Goal: Check status: Check status

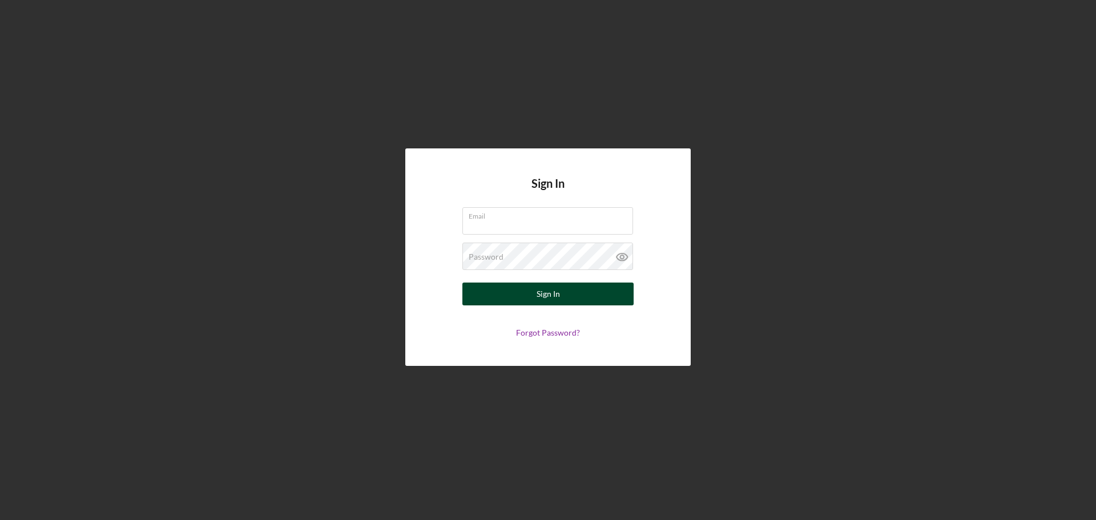
type input "[EMAIL_ADDRESS][DOMAIN_NAME]"
click at [512, 300] on button "Sign In" at bounding box center [547, 294] width 171 height 23
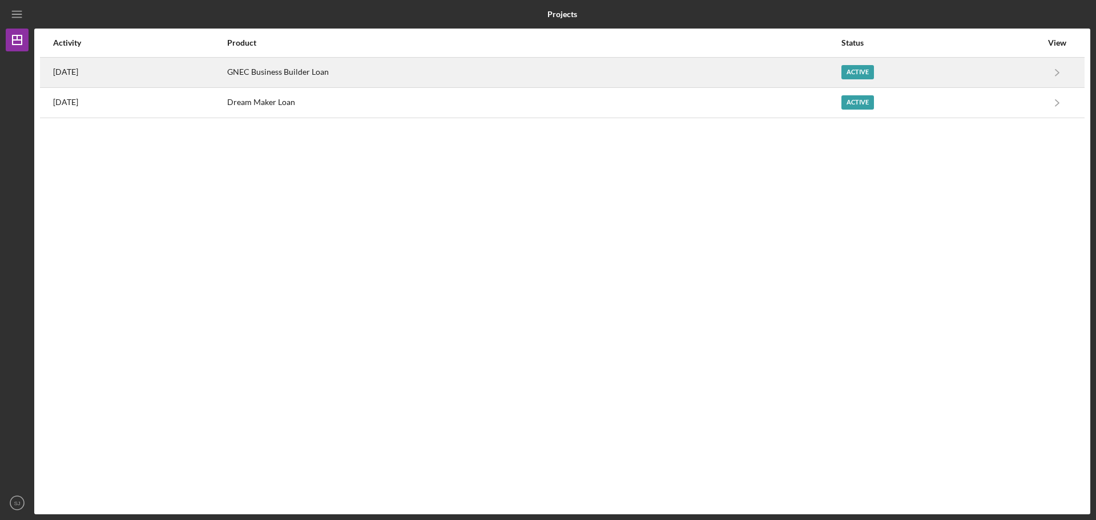
click at [103, 68] on div "[DATE]" at bounding box center [139, 72] width 173 height 29
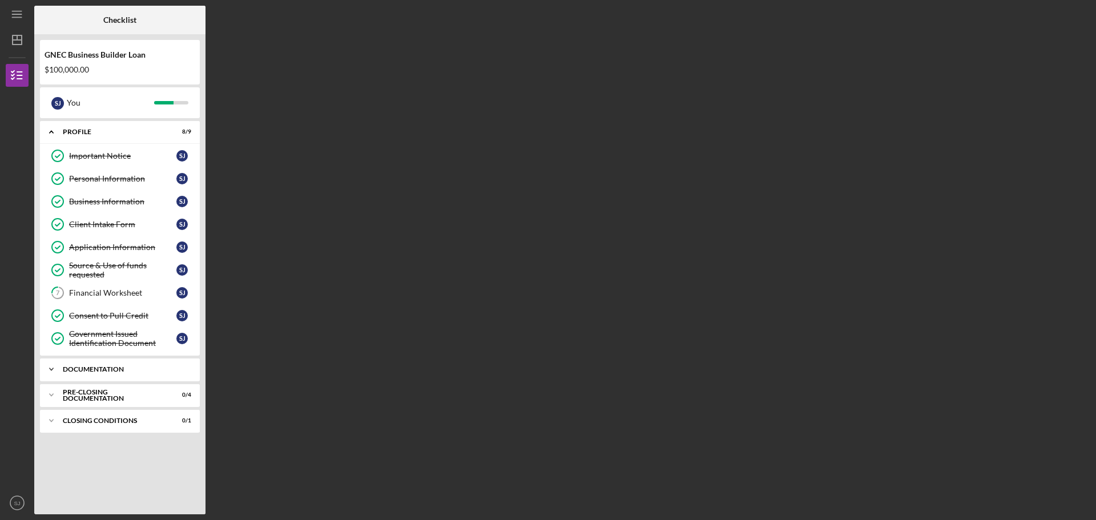
click at [114, 366] on div "Documentation" at bounding box center [124, 369] width 123 height 7
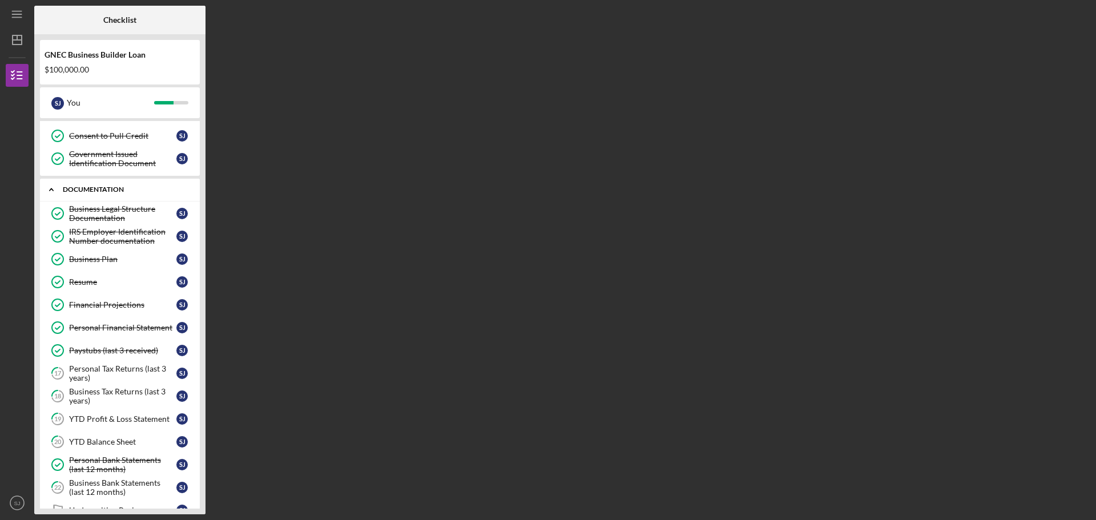
scroll to position [256, 0]
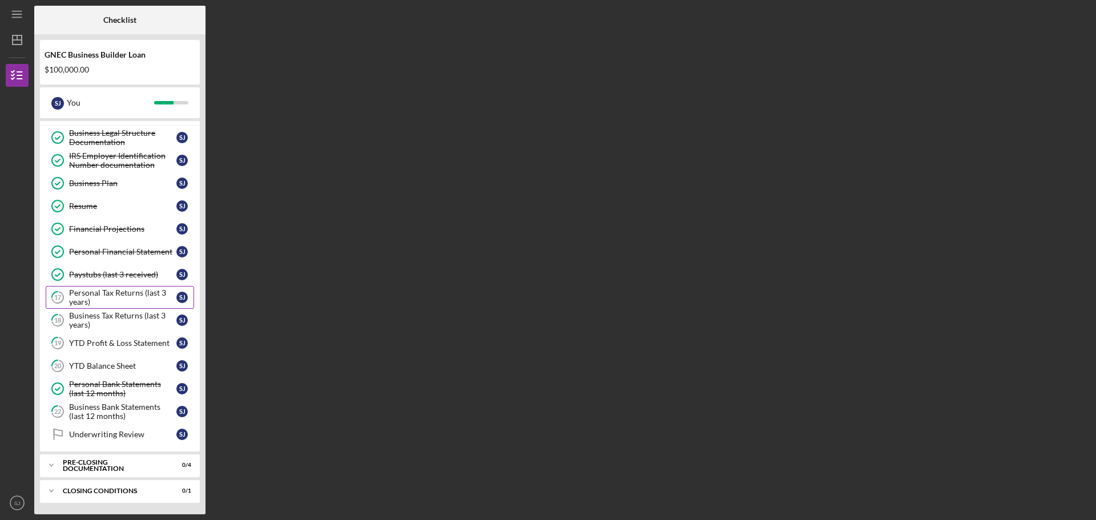
click at [100, 297] on div "Personal Tax Returns (last 3 years)" at bounding box center [122, 297] width 107 height 18
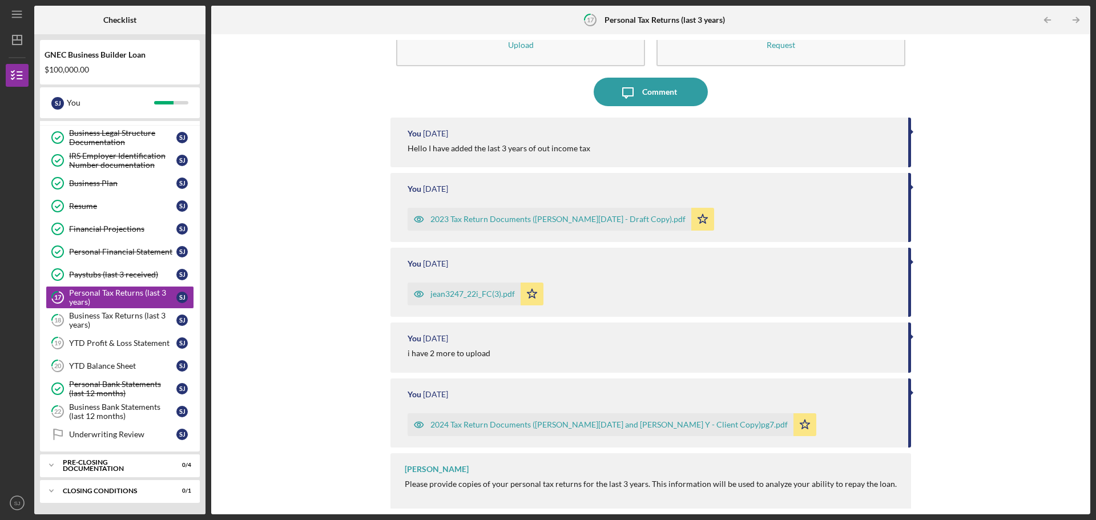
scroll to position [58, 0]
click at [133, 316] on div "Business Tax Returns (last 3 years)" at bounding box center [122, 320] width 107 height 18
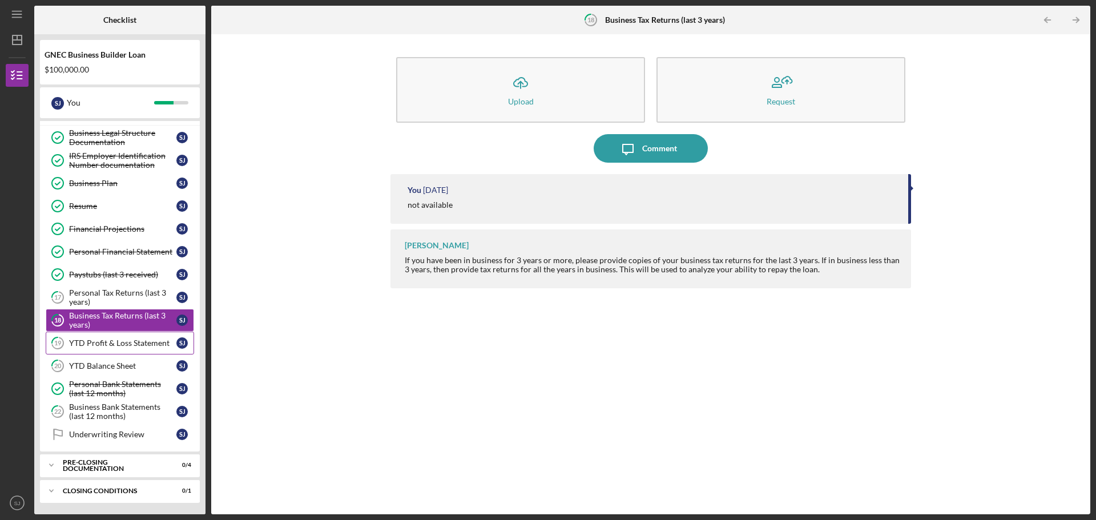
click at [132, 342] on div "YTD Profit & Loss Statement" at bounding box center [122, 342] width 107 height 9
